Goal: Task Accomplishment & Management: Use online tool/utility

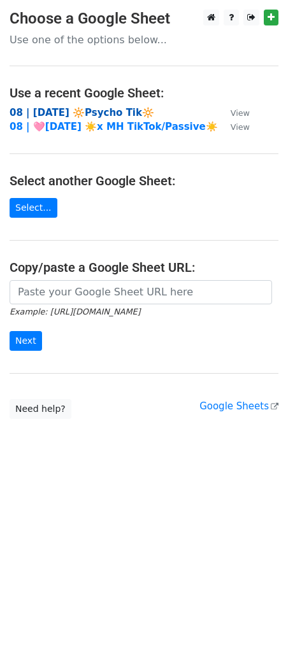
click at [74, 110] on strong "08 | [DATE] 🔆Psycho Tik🔆" at bounding box center [82, 112] width 145 height 11
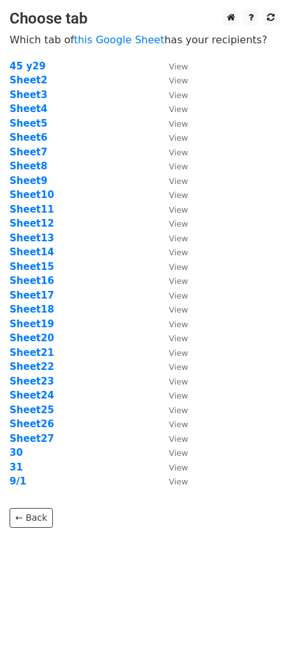
click at [139, 246] on td "Sheet14" at bounding box center [83, 252] width 146 height 15
click at [33, 164] on strong "Sheet8" at bounding box center [29, 165] width 38 height 11
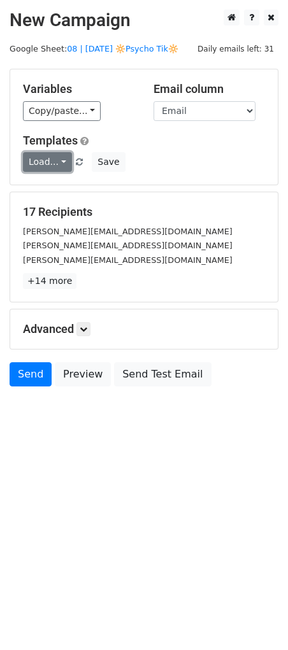
click at [33, 164] on link "Load..." at bounding box center [47, 162] width 49 height 20
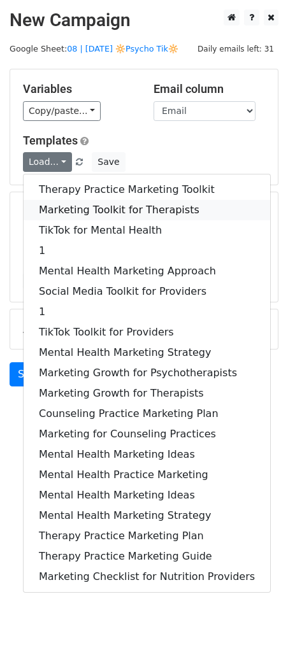
click at [52, 207] on link "Marketing Toolkit for Therapists" at bounding box center [147, 210] width 246 height 20
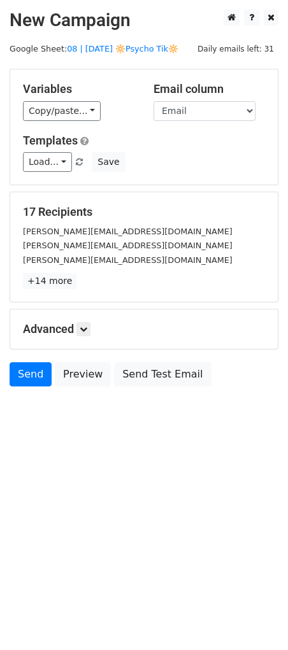
click at [86, 336] on div "Advanced Tracking Track Opens UTM Codes Track Clicks Filters Only include sprea…" at bounding box center [143, 329] width 267 height 39
click at [87, 332] on icon at bounding box center [84, 329] width 8 height 8
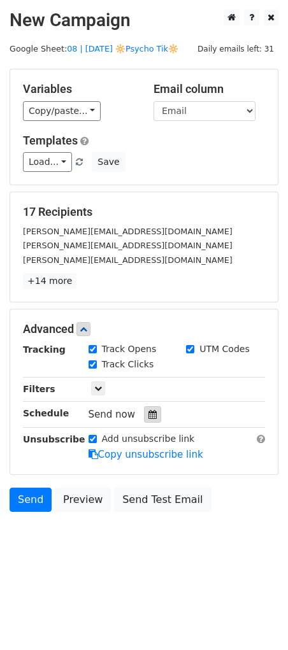
click at [148, 414] on icon at bounding box center [152, 414] width 8 height 9
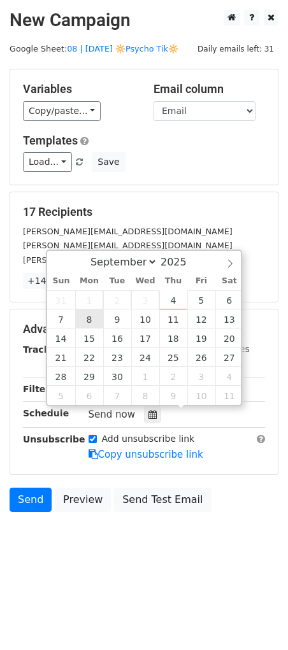
type input "2025-09-08 12:00"
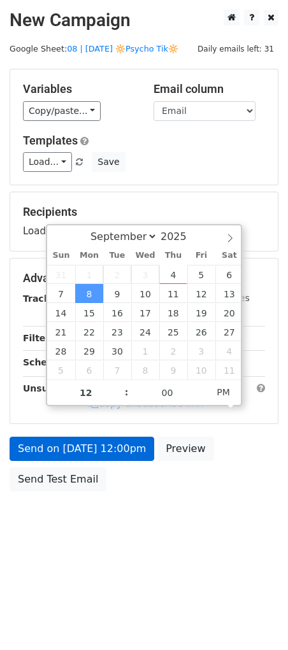
click at [94, 431] on form "Variables Copy/paste... {{Name}} {{Email}} Email column Name Email Templates Lo…" at bounding box center [144, 283] width 269 height 429
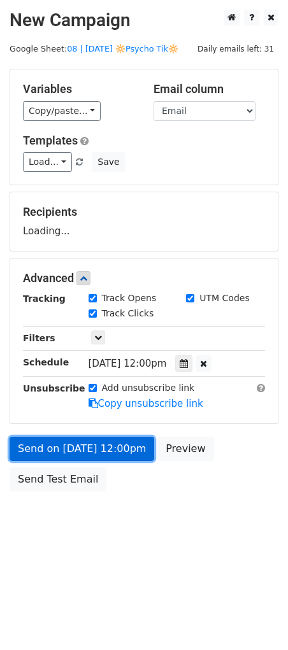
click at [95, 448] on form "Variables Copy/paste... {{Name}} {{Email}} Email column Name Email Templates Lo…" at bounding box center [144, 283] width 269 height 429
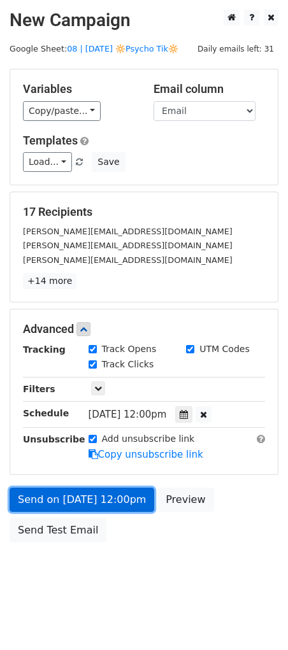
click at [78, 491] on link "Send on Sep 8 at 12:00pm" at bounding box center [82, 500] width 145 height 24
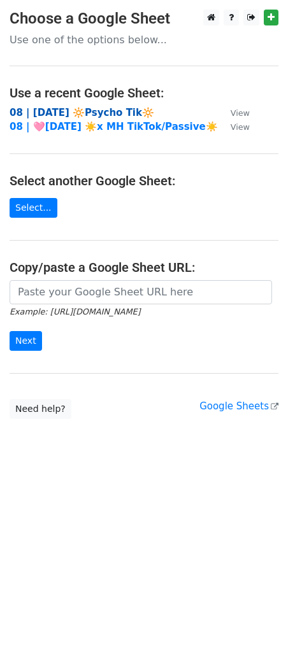
click at [72, 108] on strong "08 | [DATE] 🔆Psycho Tik🔆" at bounding box center [82, 112] width 145 height 11
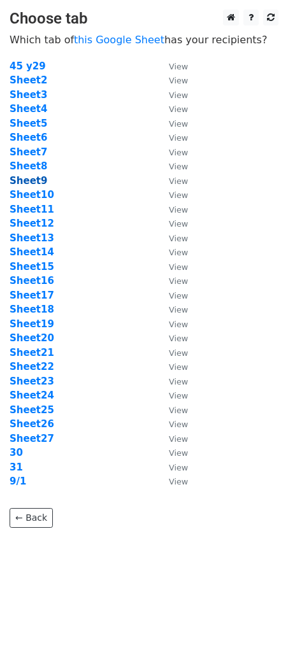
click at [31, 178] on strong "Sheet9" at bounding box center [29, 180] width 38 height 11
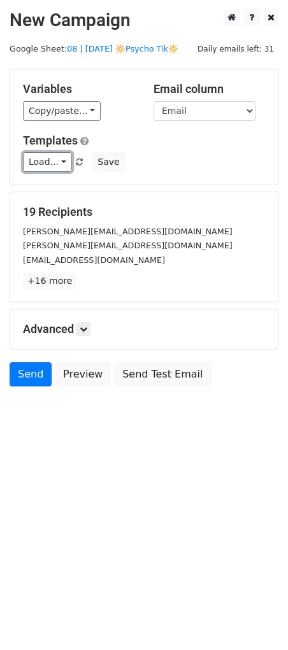
click at [50, 160] on link "Load..." at bounding box center [47, 162] width 49 height 20
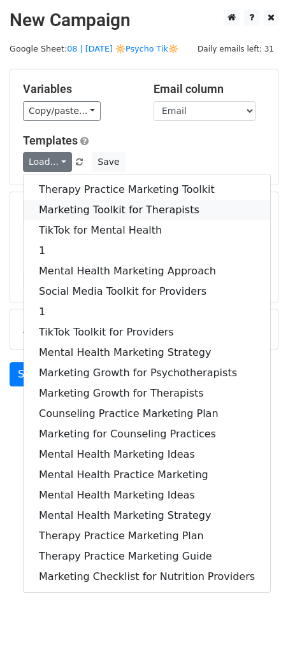
click at [55, 206] on link "Marketing Toolkit for Therapists" at bounding box center [147, 210] width 246 height 20
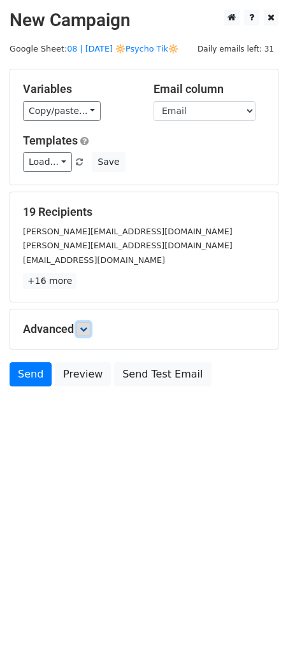
click at [87, 328] on icon at bounding box center [84, 329] width 8 height 8
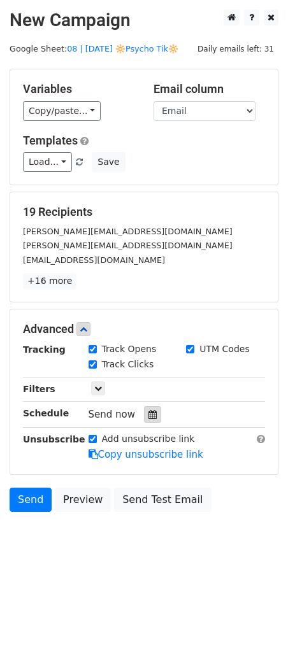
click at [150, 417] on icon at bounding box center [152, 414] width 8 height 9
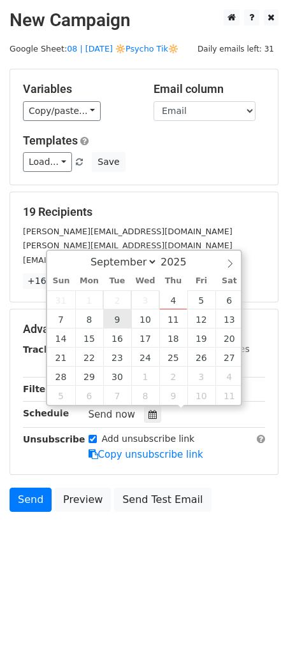
type input "2025-09-09 12:00"
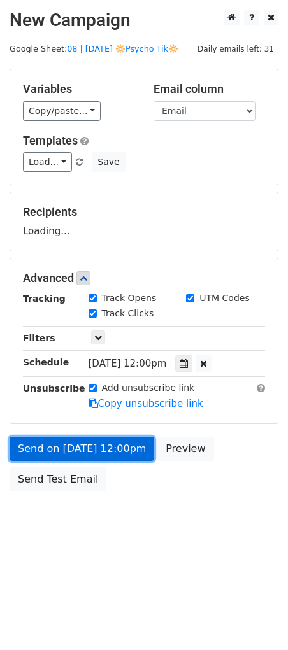
click at [82, 455] on link "Send on Sep 9 at 12:00pm" at bounding box center [82, 449] width 145 height 24
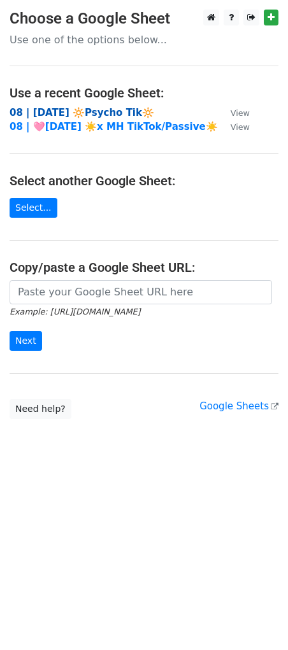
click at [92, 111] on strong "08 | [DATE] 🔆Psycho Tik🔆" at bounding box center [82, 112] width 145 height 11
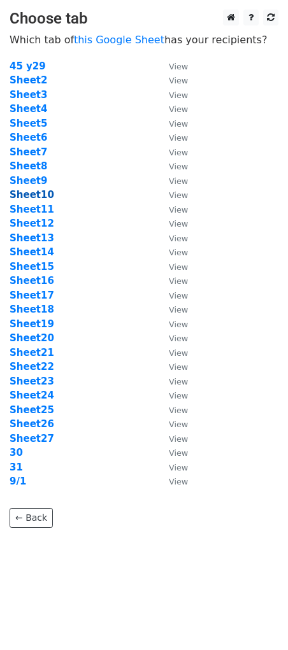
click at [39, 196] on strong "Sheet10" at bounding box center [32, 194] width 45 height 11
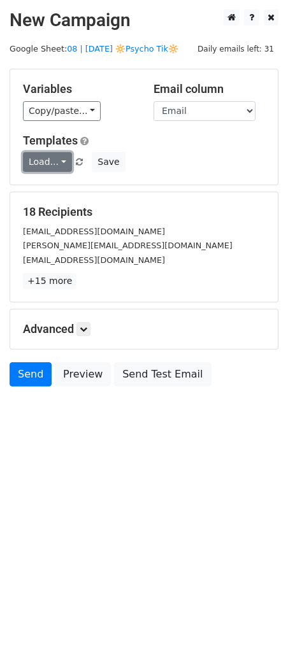
click at [50, 160] on link "Load..." at bounding box center [47, 162] width 49 height 20
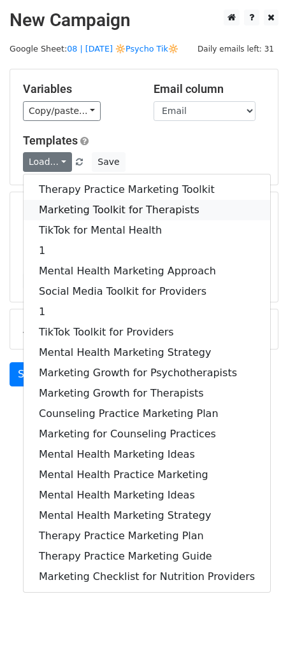
click at [64, 201] on link "Marketing Toolkit for Therapists" at bounding box center [147, 210] width 246 height 20
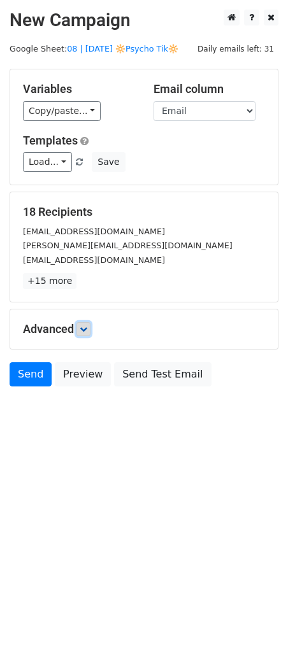
click at [87, 327] on icon at bounding box center [84, 329] width 8 height 8
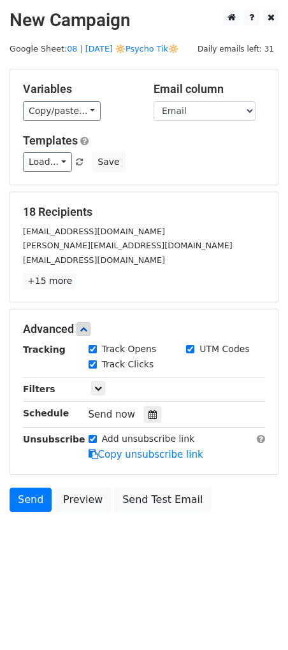
click at [154, 420] on div at bounding box center [152, 414] width 17 height 17
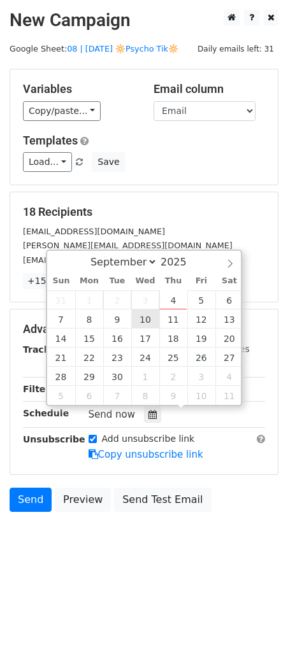
type input "2025-09-10 12:00"
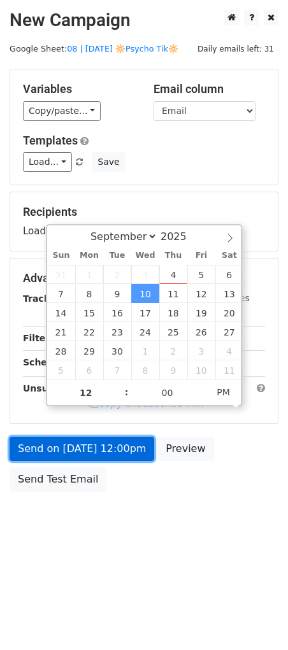
click at [97, 447] on link "Send on Sep 10 at 12:00pm" at bounding box center [82, 449] width 145 height 24
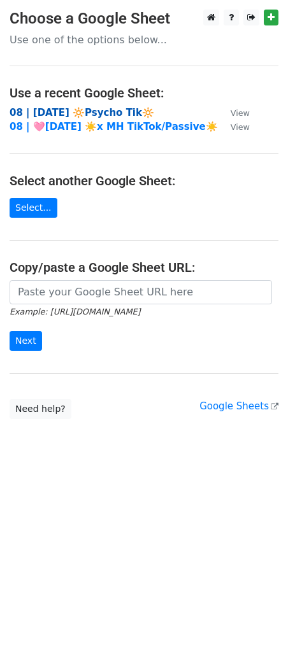
click at [102, 113] on strong "08 | [DATE] 🔆Psycho Tik🔆" at bounding box center [82, 112] width 145 height 11
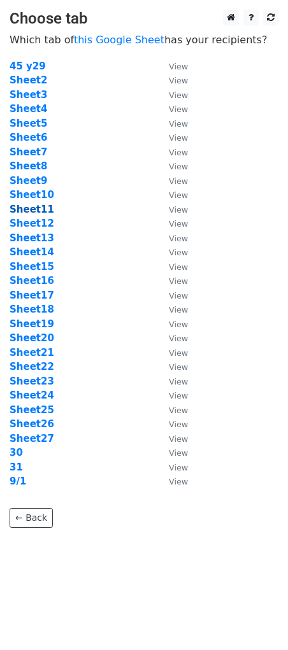
click at [34, 212] on strong "Sheet11" at bounding box center [32, 209] width 45 height 11
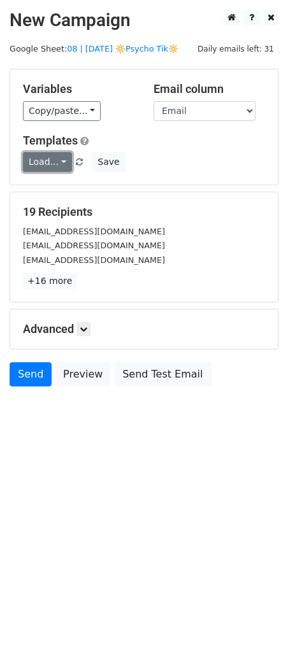
click at [50, 159] on link "Load..." at bounding box center [47, 162] width 49 height 20
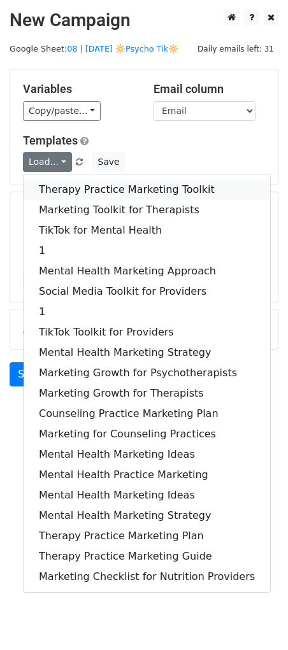
click at [66, 195] on link "Therapy Practice Marketing Toolkit" at bounding box center [147, 190] width 246 height 20
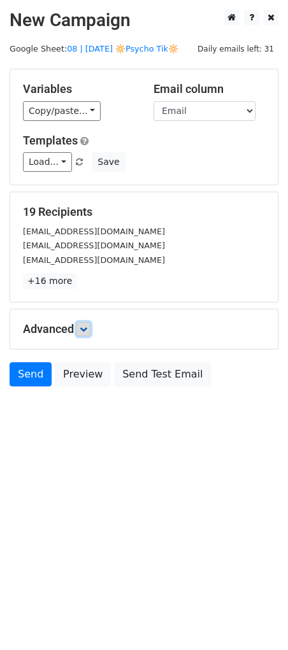
click at [90, 331] on link at bounding box center [83, 329] width 14 height 14
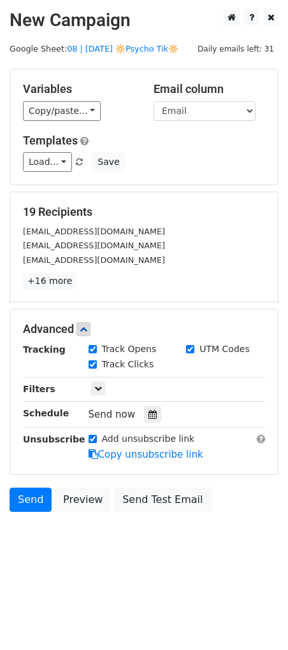
click at [144, 411] on div at bounding box center [152, 414] width 17 height 17
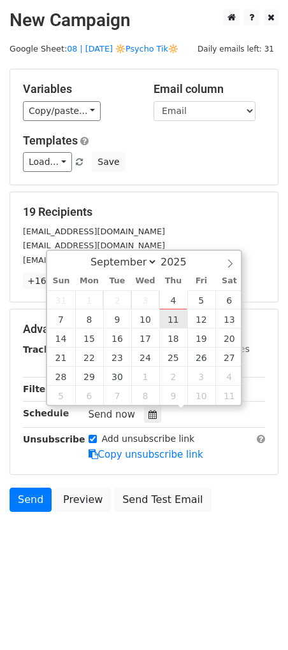
type input "[DATE] 12:00"
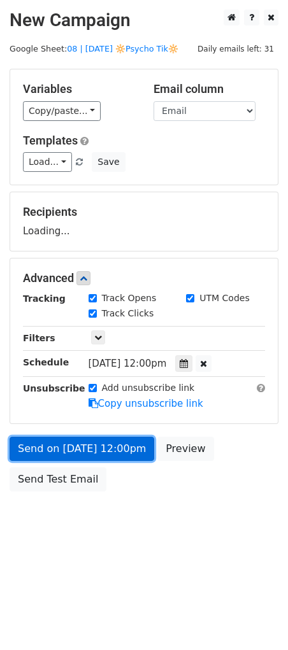
click at [132, 443] on link "Send on Sep 11 at 12:00pm" at bounding box center [82, 449] width 145 height 24
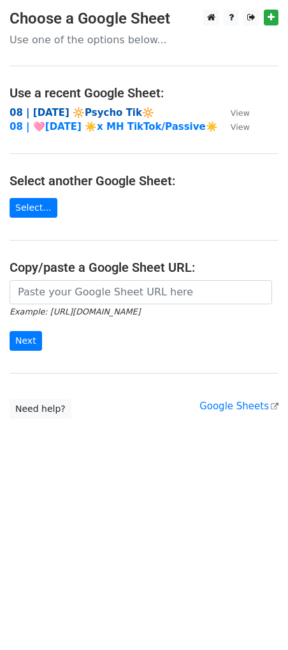
click at [84, 113] on strong "08 | [DATE] 🔆Psycho Tik🔆" at bounding box center [82, 112] width 145 height 11
